Goal: Transaction & Acquisition: Obtain resource

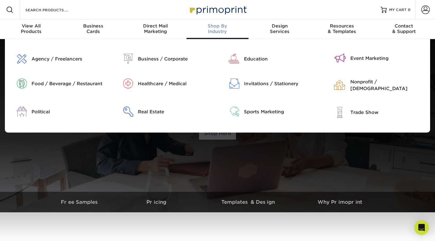
click at [221, 29] on div "Shop By Industry" at bounding box center [218, 28] width 62 height 11
click at [164, 109] on div "Real Estate" at bounding box center [175, 112] width 75 height 7
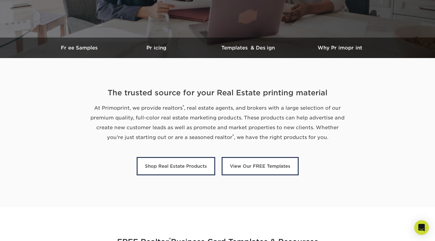
scroll to position [153, 0]
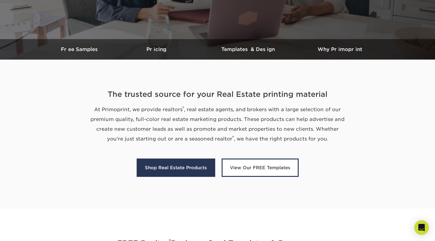
click at [177, 172] on link "Shop Real Estate Products" at bounding box center [176, 168] width 79 height 18
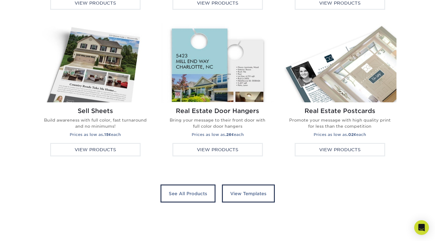
scroll to position [1154, 0]
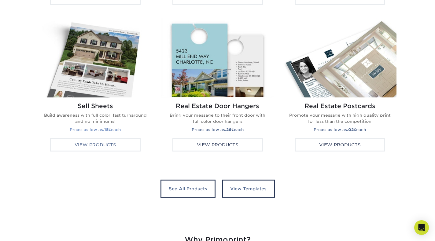
click at [108, 144] on div "View Products" at bounding box center [95, 144] width 91 height 13
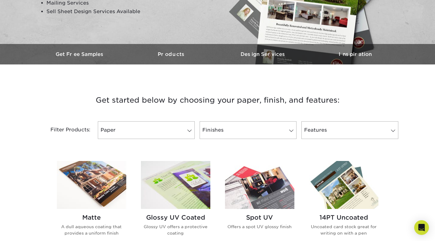
scroll to position [184, 0]
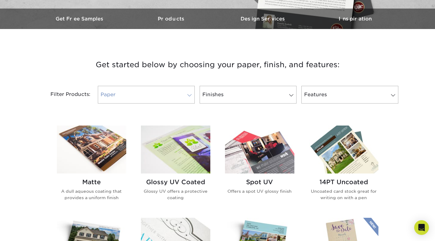
click at [175, 92] on link "Paper" at bounding box center [146, 95] width 97 height 18
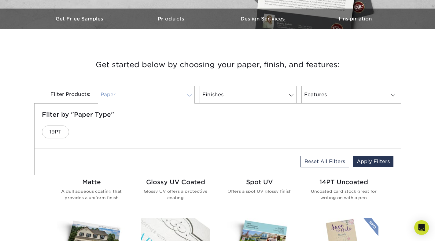
click at [175, 92] on link "Paper" at bounding box center [146, 95] width 97 height 18
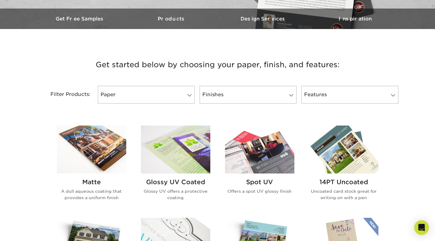
click at [171, 151] on img at bounding box center [175, 150] width 69 height 48
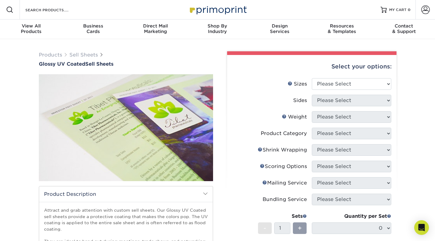
click at [333, 104] on select "Please Select" at bounding box center [352, 101] width 80 height 12
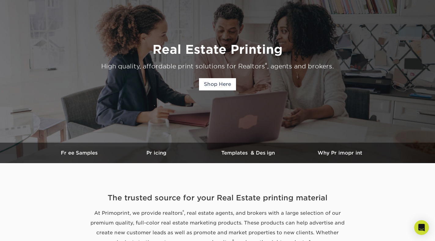
scroll to position [61, 0]
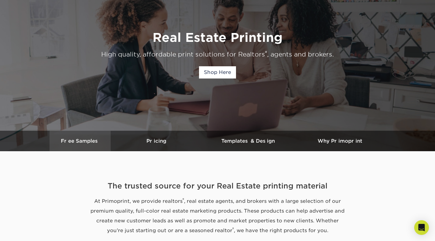
click at [78, 140] on h3 "Free Samples" at bounding box center [80, 141] width 61 height 6
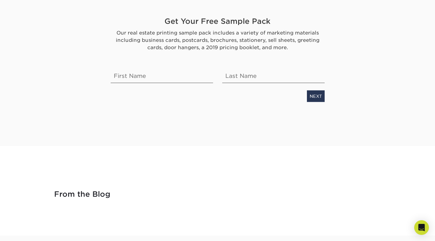
scroll to position [1543, 0]
click at [160, 77] on input "text" at bounding box center [162, 73] width 103 height 17
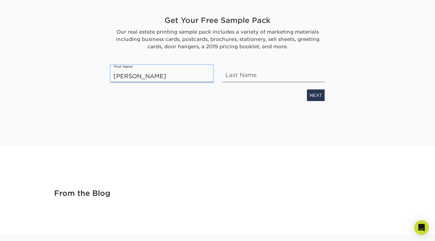
type input "[PERSON_NAME]"
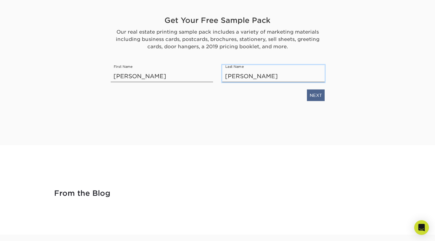
type input "[PERSON_NAME]"
click at [313, 99] on link "NEXT" at bounding box center [316, 95] width 18 height 12
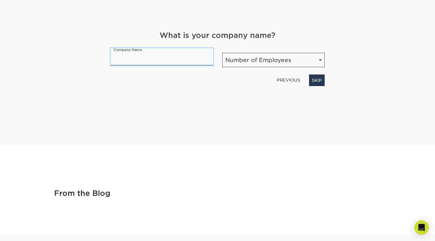
click at [169, 61] on input "text" at bounding box center [162, 56] width 103 height 17
type input "LW Reedy Real Estate"
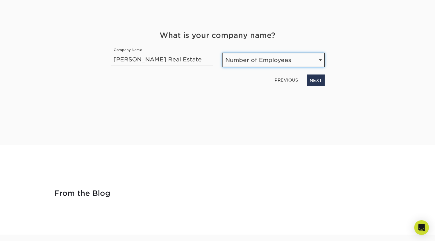
click at [245, 60] on select "Number of Employees Self-employed 1-10 employees 11-50 employees 51-200 employe…" at bounding box center [273, 60] width 103 height 14
select select "11-50"
click at [222, 53] on select "Number of Employees Self-employed 1-10 employees 11-50 employees 51-200 employe…" at bounding box center [273, 60] width 103 height 14
click at [306, 81] on div "PREVIOUS NEXT" at bounding box center [217, 79] width 223 height 14
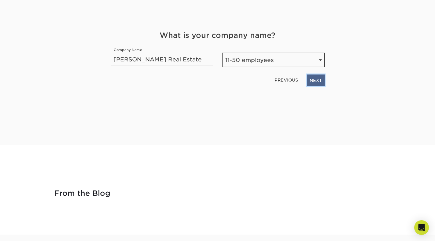
click at [308, 81] on link "NEXT" at bounding box center [316, 80] width 18 height 12
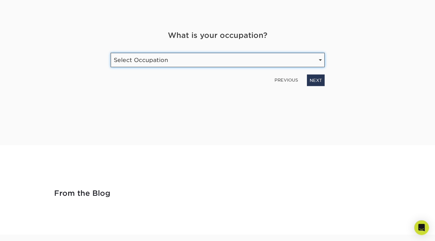
click at [218, 66] on select "Select Occupation Agency Automotive Blogger Cleaning Services Construction Educ…" at bounding box center [218, 60] width 214 height 14
select select "Real Estate"
click at [111, 53] on select "Select Occupation Agency Automotive Blogger Cleaning Services Construction Educ…" at bounding box center [218, 60] width 214 height 14
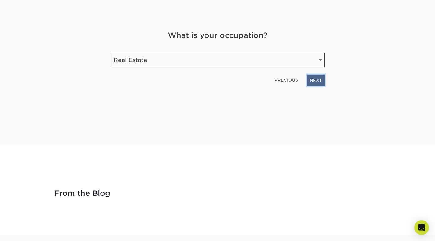
click at [311, 83] on link "NEXT" at bounding box center [316, 80] width 18 height 12
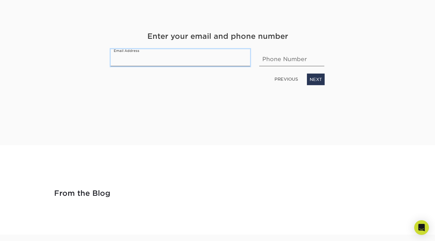
click at [158, 62] on input "email" at bounding box center [181, 57] width 140 height 17
type input "[EMAIL_ADDRESS][DOMAIN_NAME]"
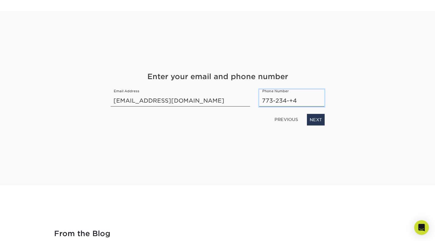
scroll to position [1501, 0]
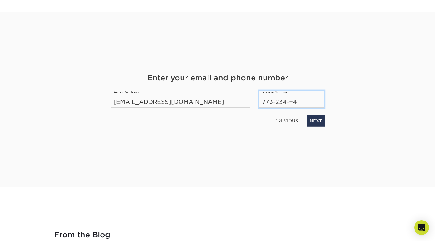
click at [299, 100] on input "773-234-+4" at bounding box center [292, 99] width 65 height 17
type input "773-234-4435"
click at [317, 125] on link "NEXT" at bounding box center [316, 121] width 18 height 12
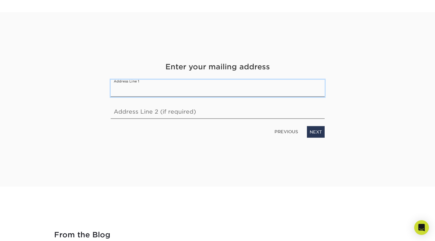
click at [185, 91] on input "text" at bounding box center [218, 88] width 214 height 17
click at [175, 86] on input "[STREET_ADDRESS]" at bounding box center [218, 88] width 214 height 17
type input "101 N York St, Elmhurst, IL 60126"
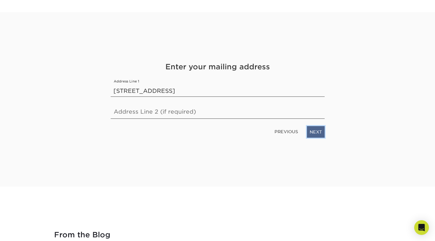
click at [316, 129] on link "NEXT" at bounding box center [316, 132] width 18 height 12
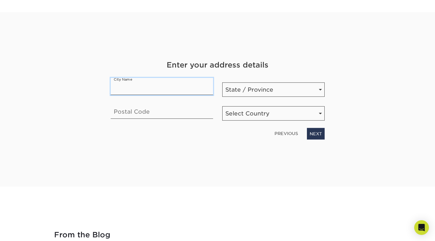
click at [186, 88] on input "text" at bounding box center [162, 86] width 103 height 17
type input "Elmu"
click at [283, 131] on link "PREVIOUS" at bounding box center [286, 134] width 28 height 10
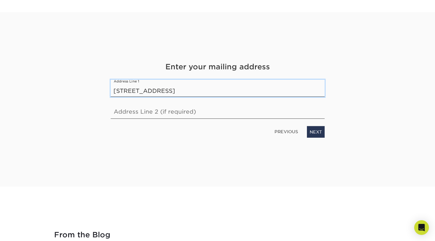
drag, startPoint x: 207, startPoint y: 88, endPoint x: 154, endPoint y: 84, distance: 53.0
click at [154, 84] on input "101 N York St, Elmhurst, IL 60126" at bounding box center [218, 88] width 214 height 17
type input "[STREET_ADDRESS]"
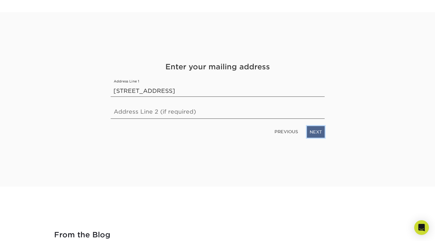
click at [319, 129] on link "NEXT" at bounding box center [316, 132] width 18 height 12
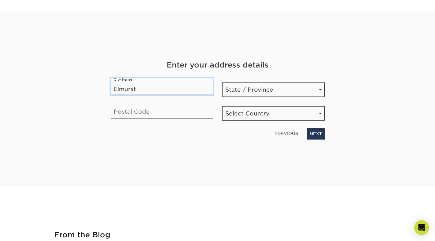
type input "Elmurst"
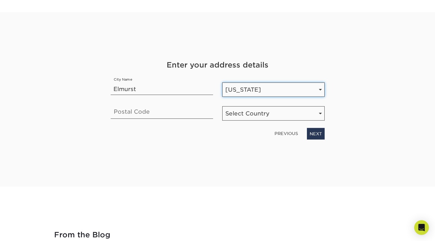
select select "IL"
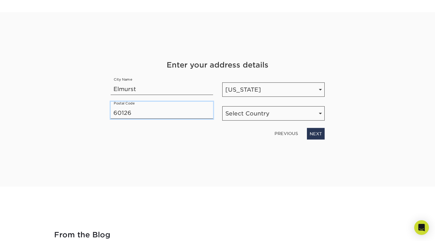
type input "60126"
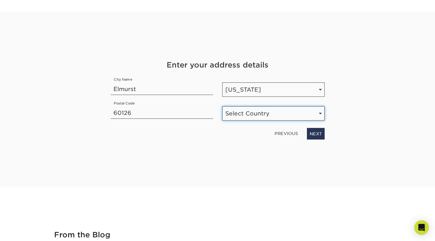
click at [240, 108] on select "Select Country [GEOGRAPHIC_DATA] [GEOGRAPHIC_DATA]" at bounding box center [273, 113] width 103 height 14
select select "US"
click at [222, 106] on select "Select Country [GEOGRAPHIC_DATA] [GEOGRAPHIC_DATA]" at bounding box center [273, 113] width 103 height 14
click at [305, 135] on div "PREVIOUS NEXT" at bounding box center [217, 132] width 223 height 14
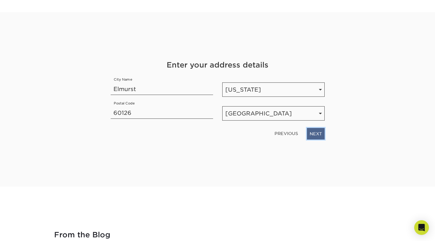
click at [308, 134] on link "NEXT" at bounding box center [316, 134] width 18 height 12
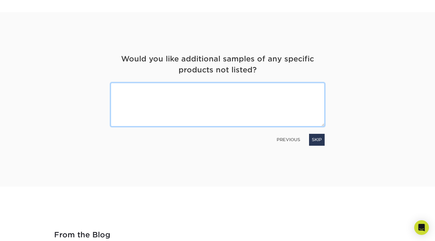
click at [218, 108] on textarea at bounding box center [218, 105] width 214 height 44
type textarea "listing brochures, just listed postcards, marketing presentation pamphlets, bus…"
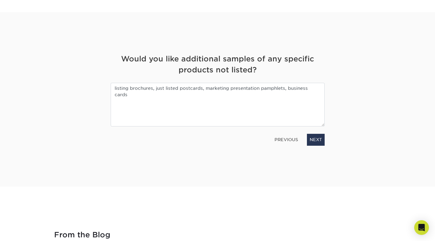
click at [309, 147] on div "Get Your Free Sample Pack Our real estate printing sample pack includes a varie…" at bounding box center [218, 100] width 214 height 116
click at [322, 144] on link "NEXT" at bounding box center [316, 140] width 18 height 12
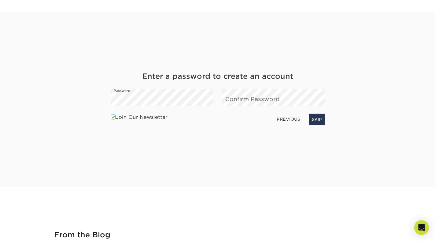
click at [146, 116] on label "Join Our Newsletter" at bounding box center [139, 117] width 57 height 7
click at [0, 0] on input "Join Our Newsletter" at bounding box center [0, 0] width 0 height 0
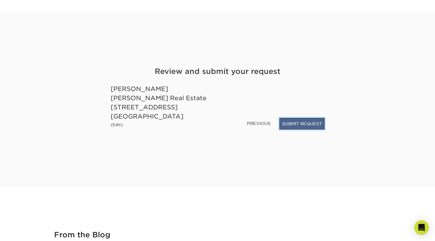
click at [297, 120] on button "SUBMIT REQUEST" at bounding box center [302, 124] width 45 height 12
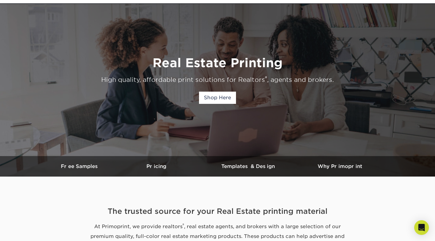
scroll to position [122, 0]
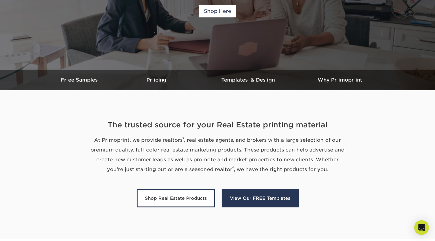
click at [251, 198] on link "View Our FREE Templates" at bounding box center [260, 198] width 77 height 18
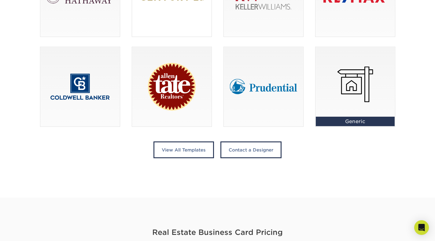
scroll to position [514, 0]
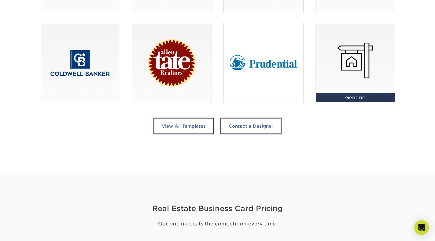
click at [268, 83] on div at bounding box center [264, 63] width 80 height 80
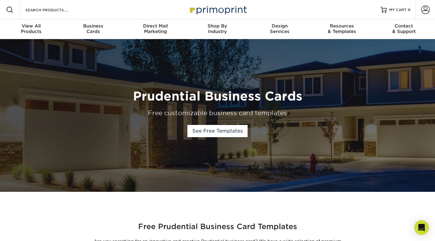
click at [214, 6] on img at bounding box center [217, 9] width 61 height 13
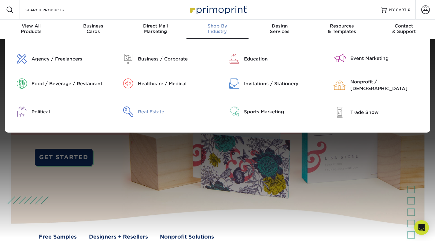
click at [158, 109] on div "Real Estate" at bounding box center [175, 112] width 75 height 7
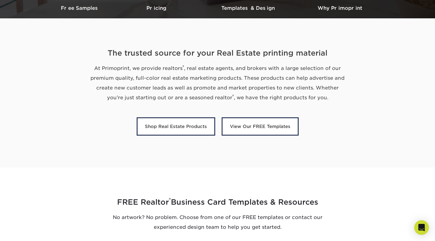
scroll to position [122, 0]
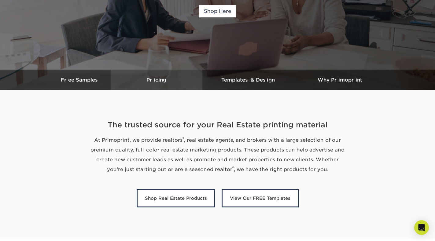
click at [162, 85] on link "Pricing" at bounding box center [157, 80] width 92 height 21
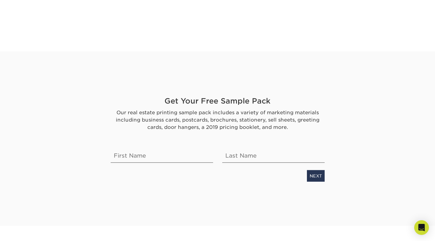
scroll to position [1467, 0]
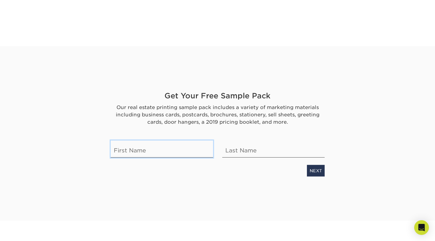
click at [171, 152] on input "text" at bounding box center [162, 148] width 103 height 17
type input "[PERSON_NAME]"
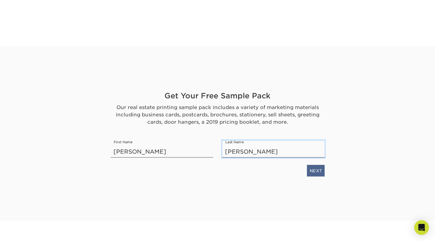
type input "[PERSON_NAME]"
click at [313, 167] on link "NEXT" at bounding box center [316, 171] width 18 height 12
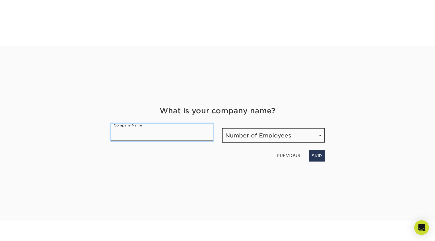
click at [153, 133] on input "text" at bounding box center [162, 132] width 103 height 17
type input "[PERSON_NAME] Real Estate"
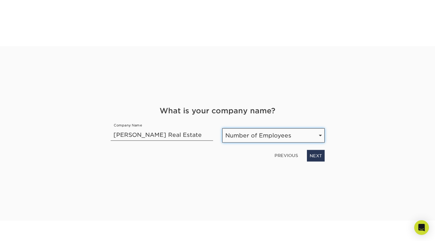
click at [281, 140] on select "Number of Employees Self-employed 1-10 employees 11-50 employees 51-200 employe…" at bounding box center [273, 135] width 103 height 14
select select "11-50"
click at [222, 128] on select "Number of Employees Self-employed 1-10 employees 11-50 employees 51-200 employe…" at bounding box center [273, 135] width 103 height 14
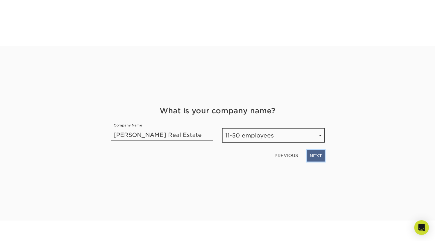
click at [308, 155] on link "NEXT" at bounding box center [316, 156] width 18 height 12
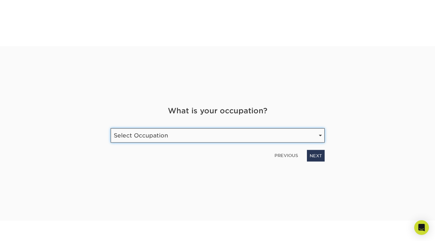
click at [205, 141] on select "Select Occupation Agency Automotive Blogger Cleaning Services Construction Educ…" at bounding box center [218, 135] width 214 height 14
select select "Real Estate"
click at [111, 128] on select "Select Occupation Agency Automotive Blogger Cleaning Services Construction Educ…" at bounding box center [218, 135] width 214 height 14
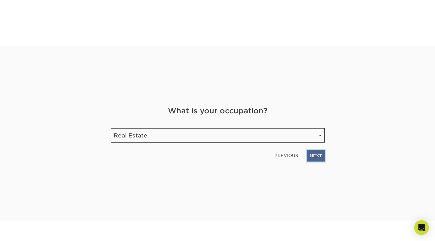
click at [321, 155] on link "NEXT" at bounding box center [316, 156] width 18 height 12
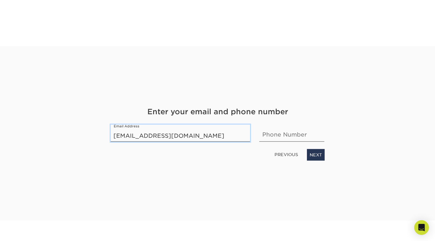
type input "[EMAIL_ADDRESS][DOMAIN_NAME]"
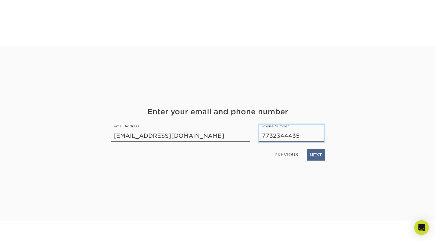
type input "7732344435"
click at [323, 156] on link "NEXT" at bounding box center [316, 155] width 18 height 12
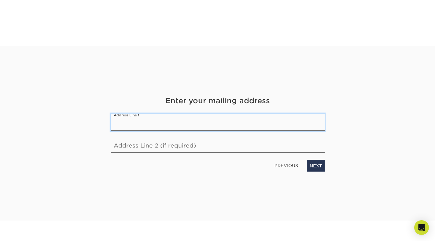
click at [211, 128] on input "text" at bounding box center [218, 122] width 214 height 17
type input "[STREET_ADDRESS]"
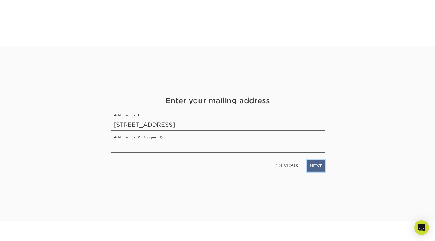
click at [320, 164] on link "NEXT" at bounding box center [316, 166] width 18 height 12
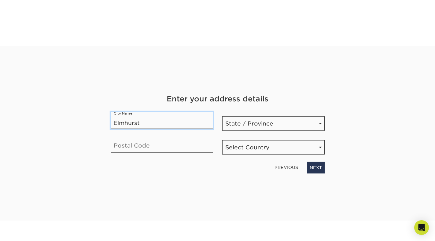
type input "Elmhurst"
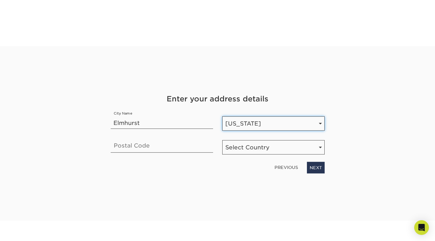
select select "IL"
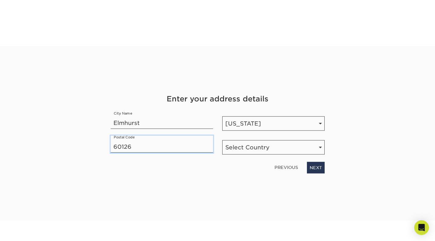
type input "60126"
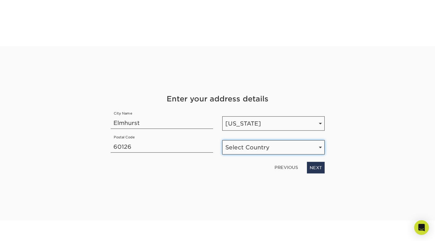
select select "US"
click link "NEXT" at bounding box center [316, 168] width 18 height 12
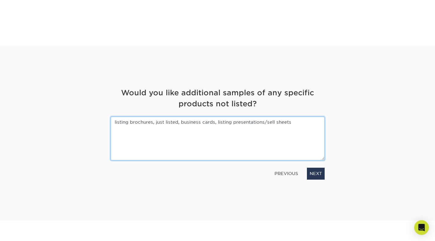
type textarea "listing brochures, just listed, business cards, listing presentations/sell shee…"
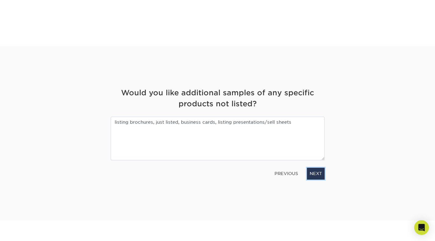
click link "NEXT" at bounding box center [316, 174] width 18 height 12
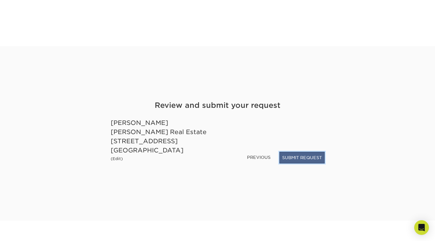
click at [290, 156] on button "SUBMIT REQUEST" at bounding box center [302, 158] width 45 height 12
